Goal: Information Seeking & Learning: Learn about a topic

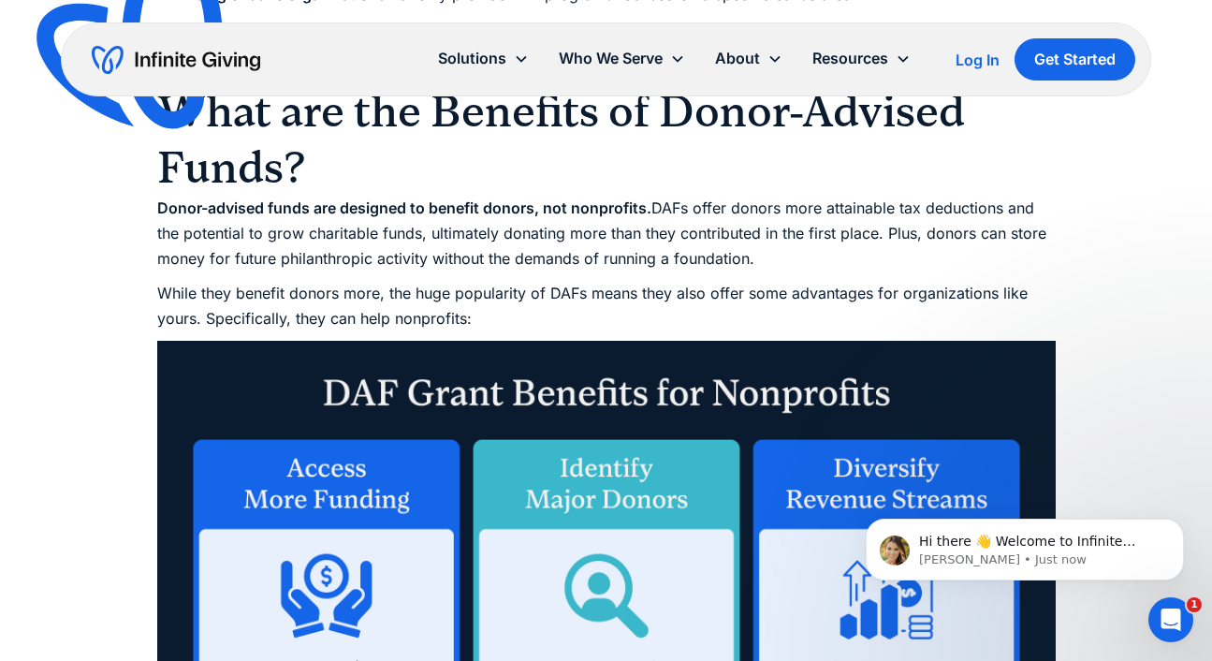
scroll to position [2679, 0]
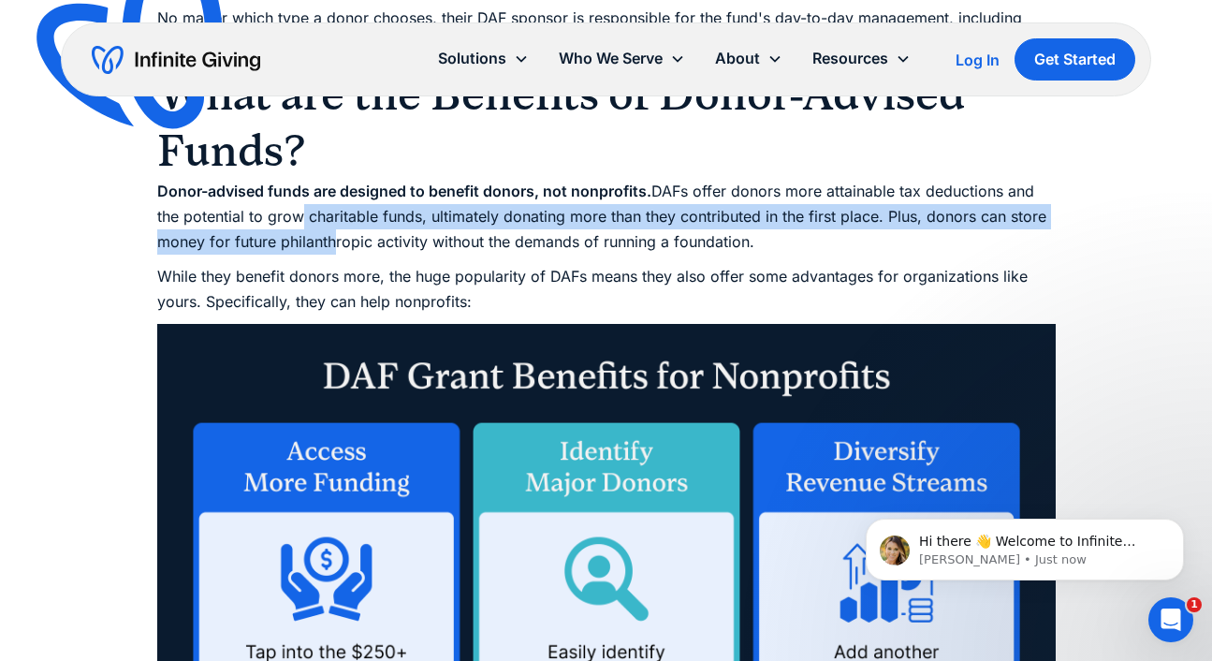
drag, startPoint x: 302, startPoint y: 221, endPoint x: 337, endPoint y: 253, distance: 47.0
click at [337, 253] on p "Donor-advised funds are designed to benefit donors, not nonprofits. DAFs offer …" at bounding box center [606, 217] width 899 height 77
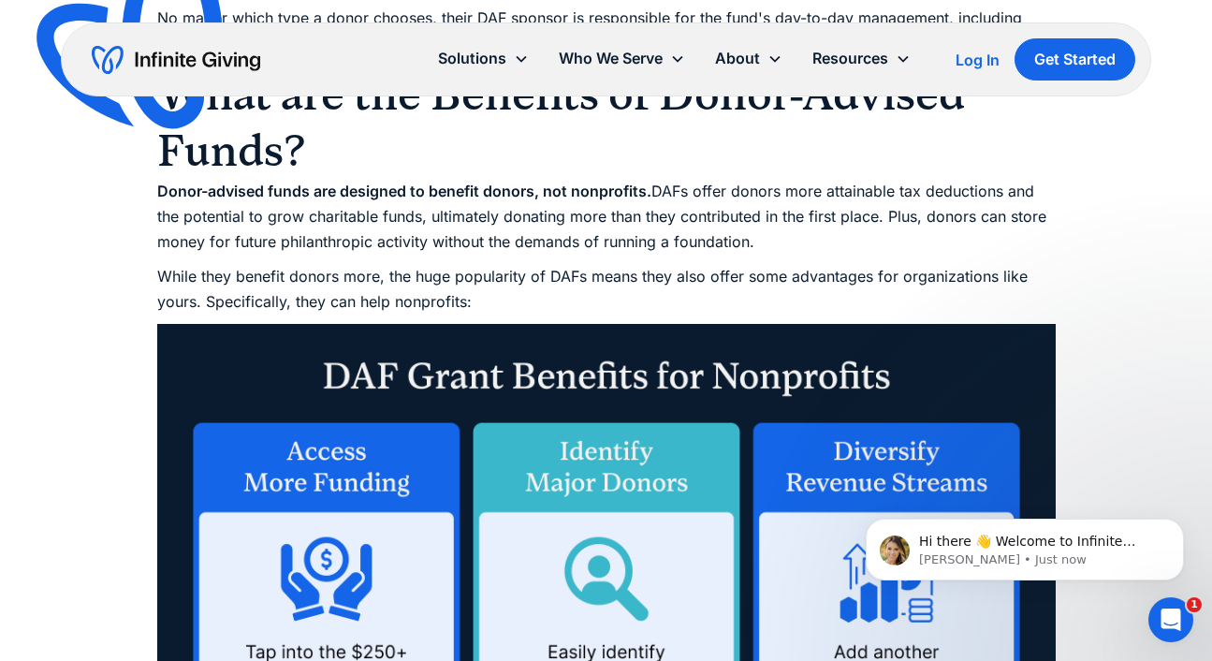
click at [379, 306] on p "While they benefit donors more, the huge popularity of DAFs means they also off…" at bounding box center [606, 289] width 899 height 51
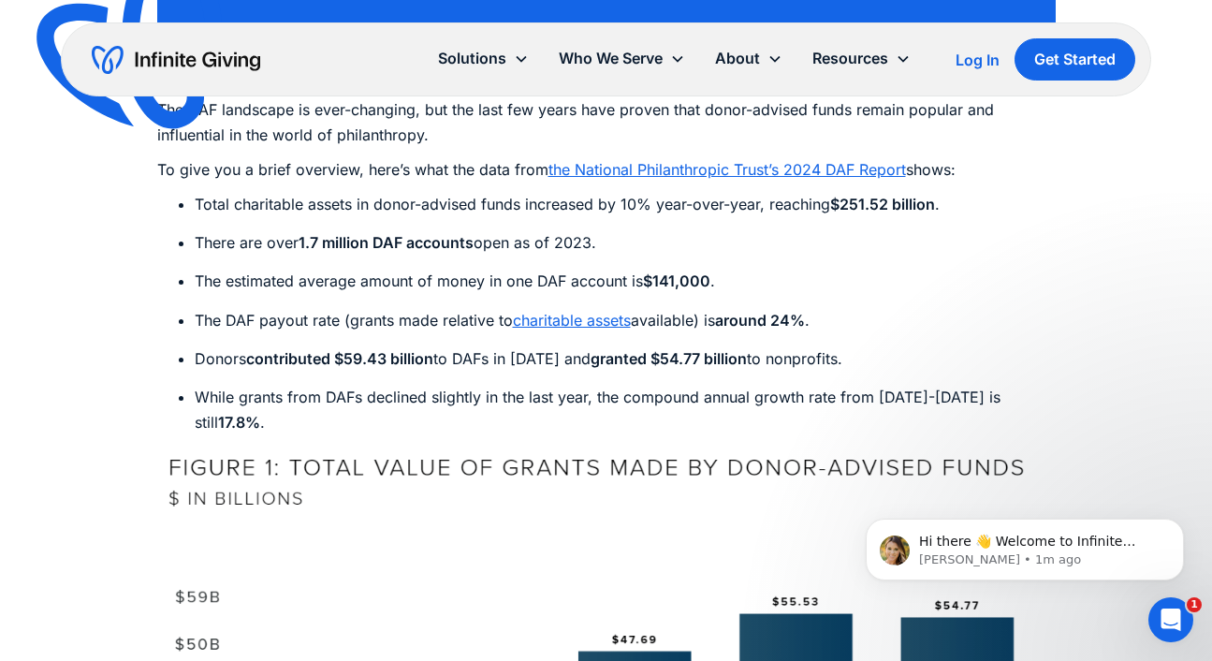
scroll to position [5862, 0]
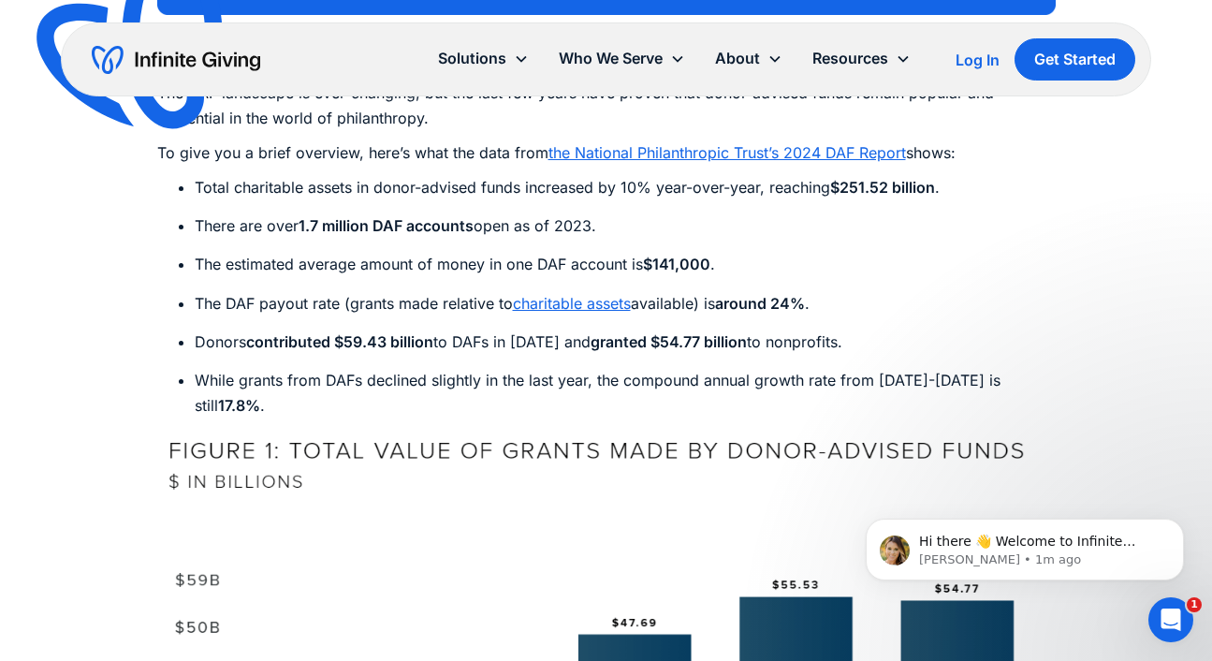
drag, startPoint x: 843, startPoint y: 270, endPoint x: 186, endPoint y: 267, distance: 657.1
click at [195, 329] on li "Donors contributed $59.43 billion to DAFs in 2023 and granted $54.77 billion to…" at bounding box center [625, 341] width 861 height 25
copy li "Donors contributed $59.43 billion to DAFs in 2023 and granted $54.77 billion to…"
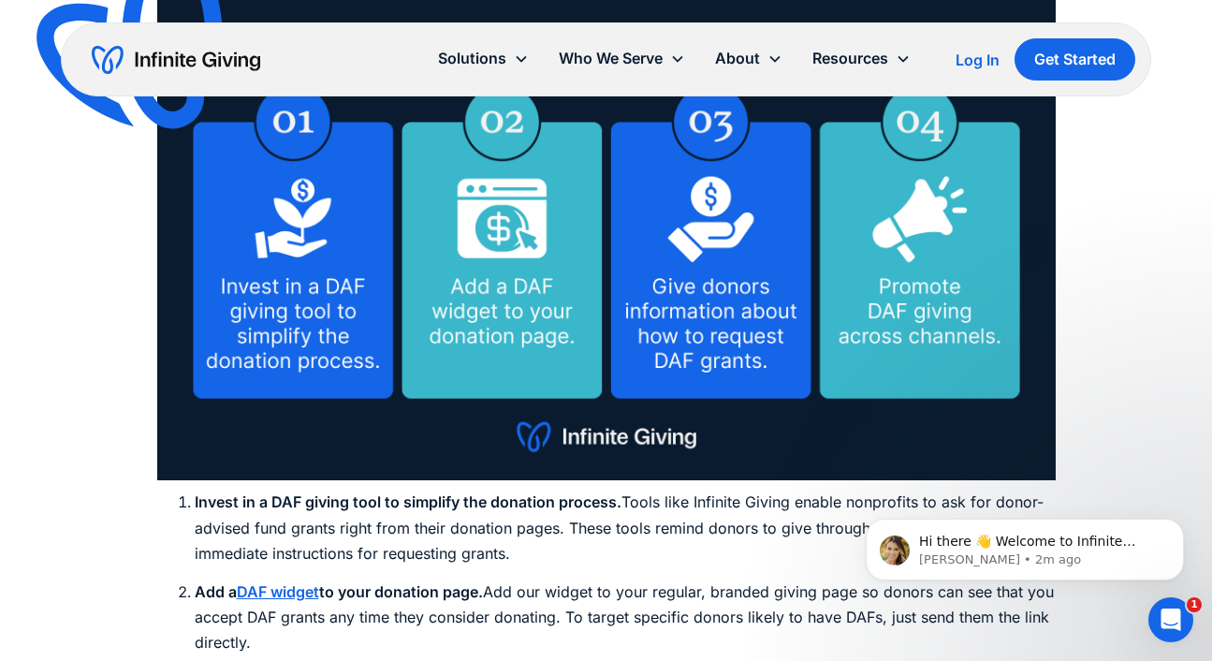
scroll to position [7209, 0]
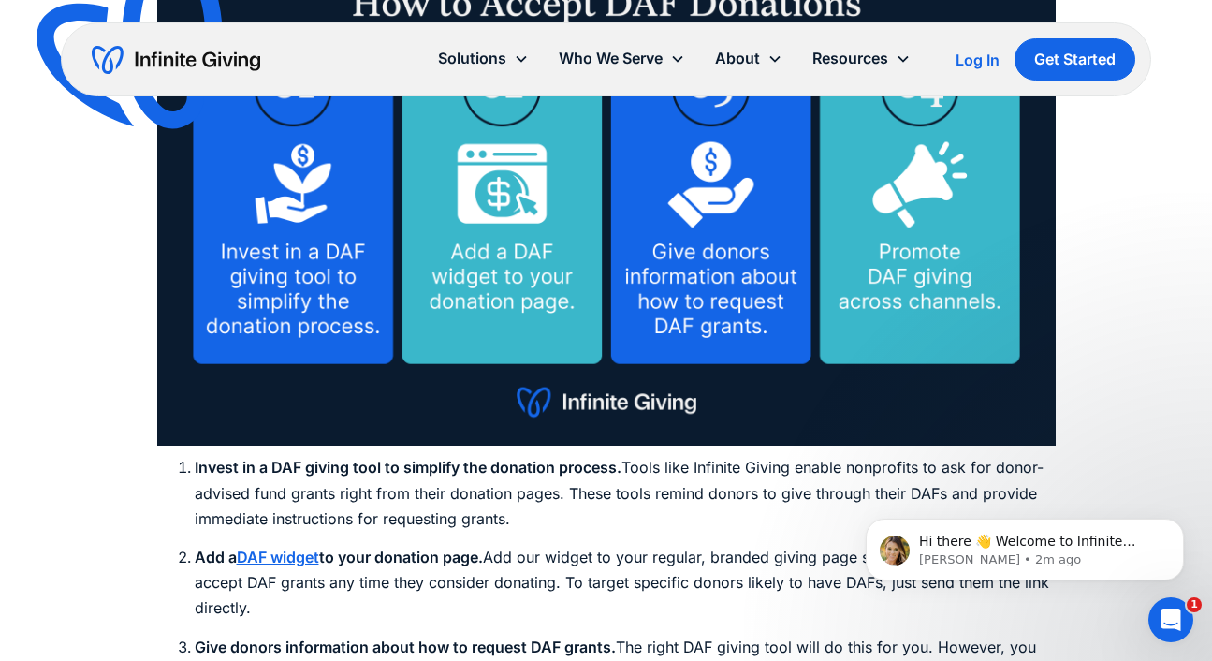
click at [283, 548] on strong "DAF widget" at bounding box center [278, 557] width 82 height 19
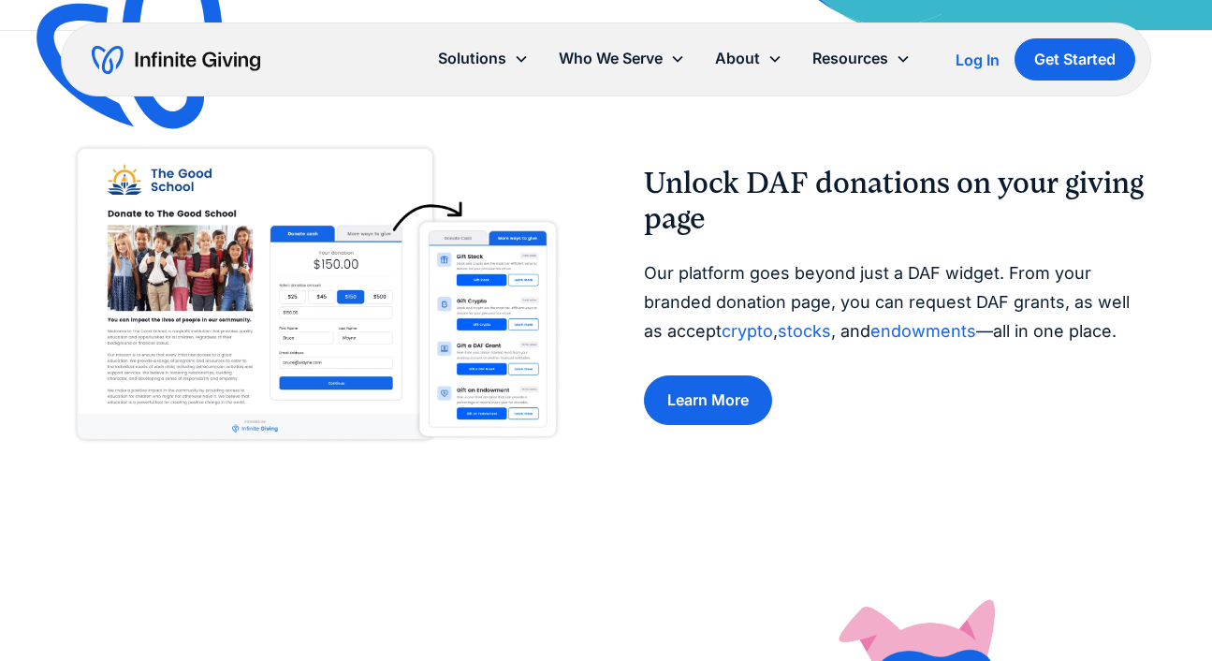
scroll to position [666, 0]
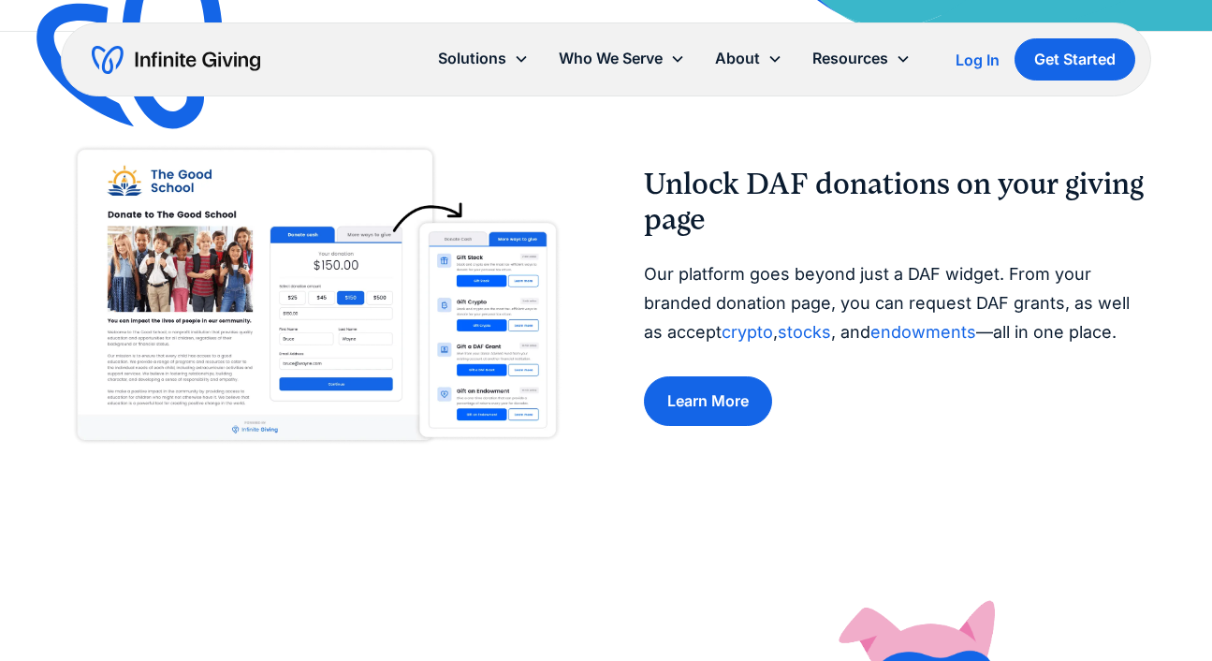
click at [364, 255] on img at bounding box center [315, 296] width 508 height 319
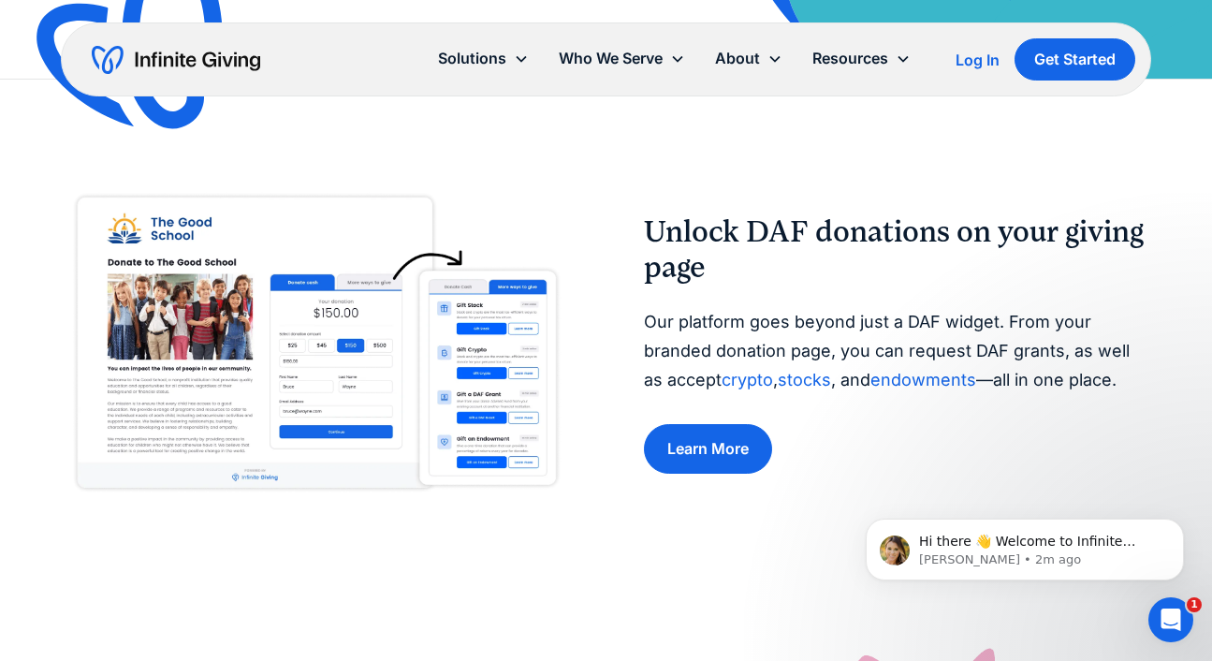
scroll to position [0, 0]
click at [383, 310] on img at bounding box center [315, 343] width 508 height 319
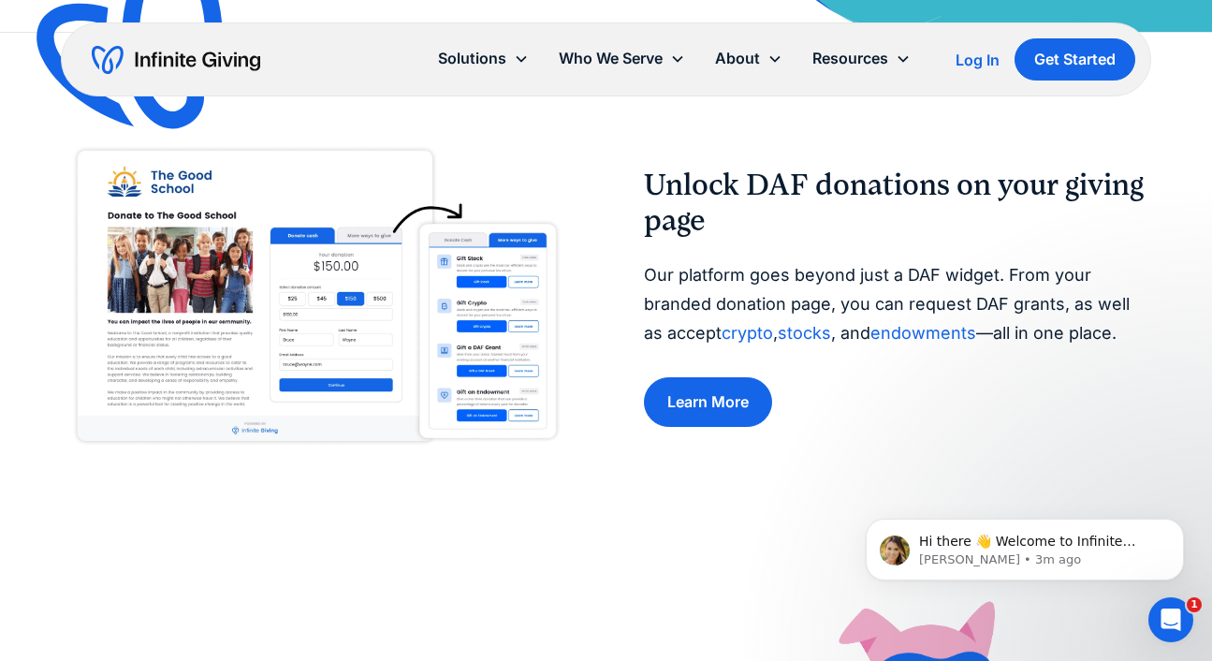
scroll to position [667, 0]
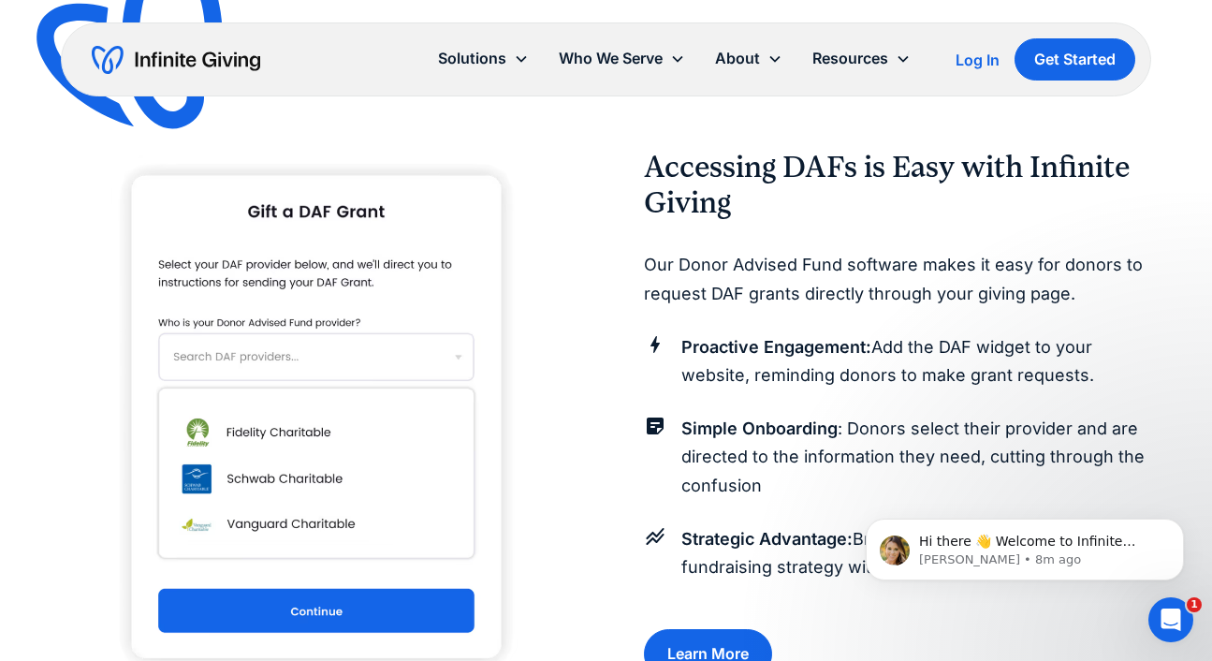
scroll to position [1581, 0]
